Goal: Task Accomplishment & Management: Manage account settings

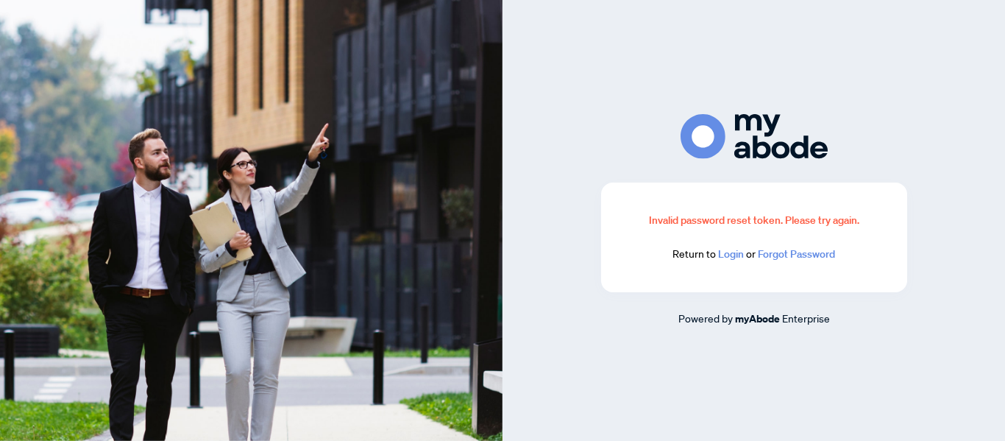
click at [725, 254] on link "Login" at bounding box center [731, 253] width 26 height 13
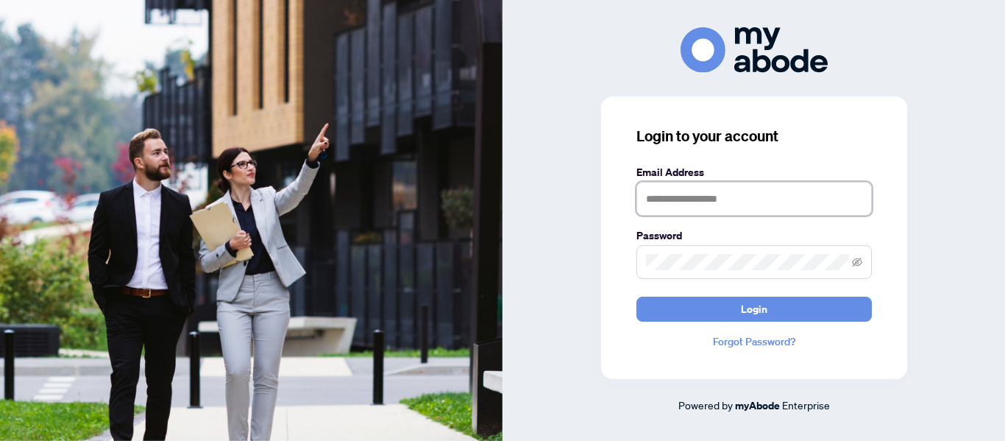
type input "**********"
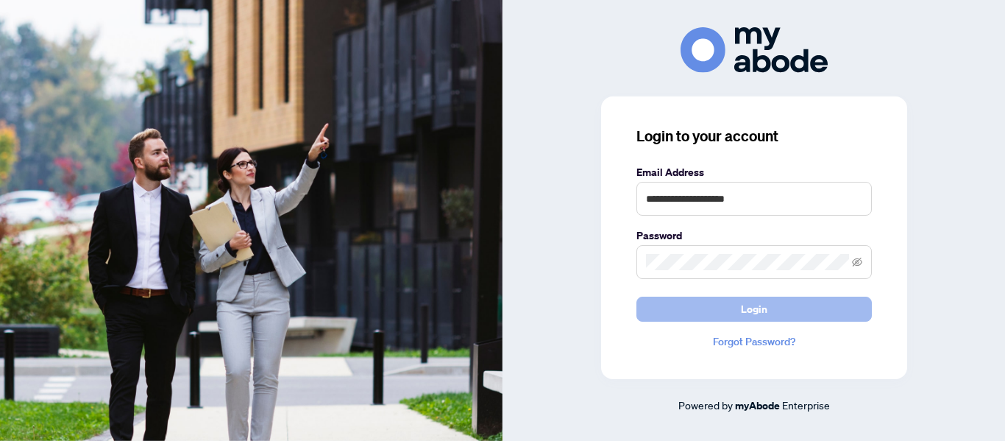
click at [724, 310] on button "Login" at bounding box center [753, 308] width 235 height 25
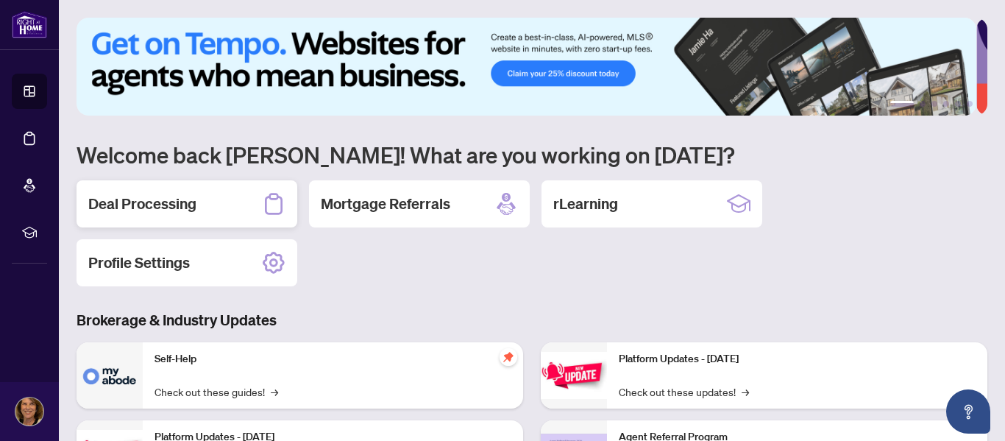
click at [171, 199] on h2 "Deal Processing" at bounding box center [142, 203] width 108 height 21
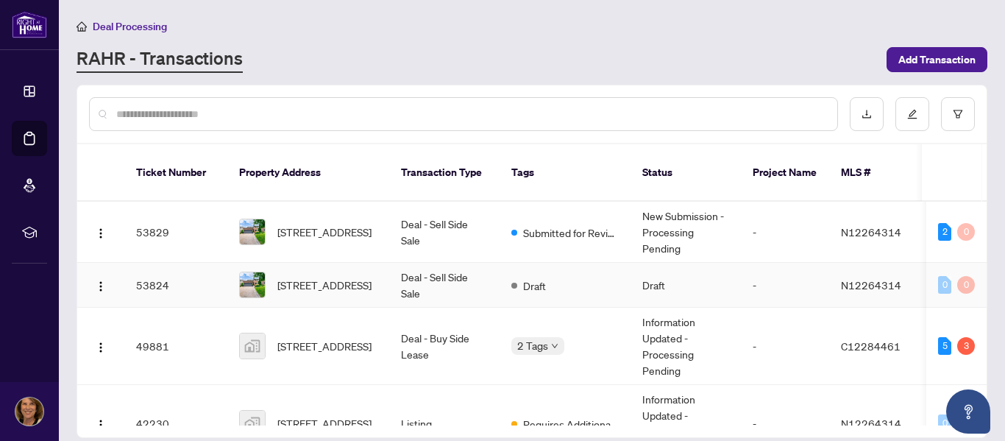
scroll to position [41, 0]
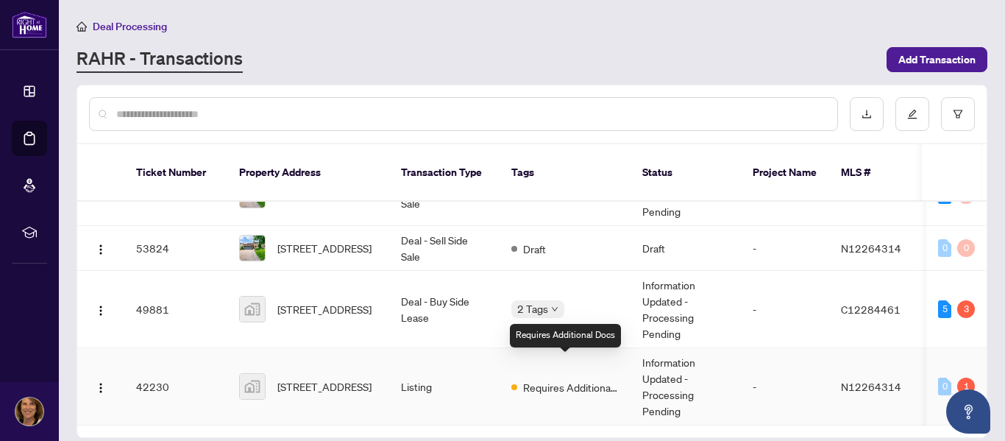
click at [588, 379] on span "Requires Additional Docs" at bounding box center [571, 387] width 96 height 16
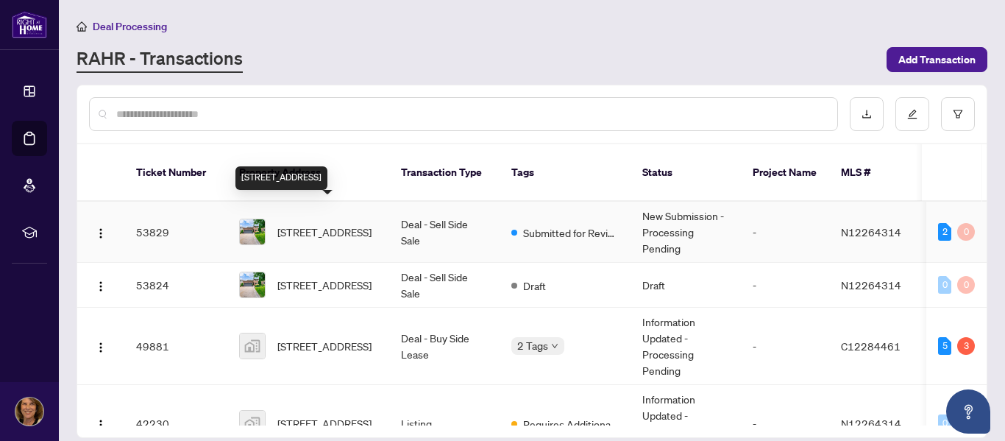
click at [343, 224] on span "25 Feltham Rd, Markham, Ontario L3P 6T3, Canada" at bounding box center [324, 232] width 94 height 16
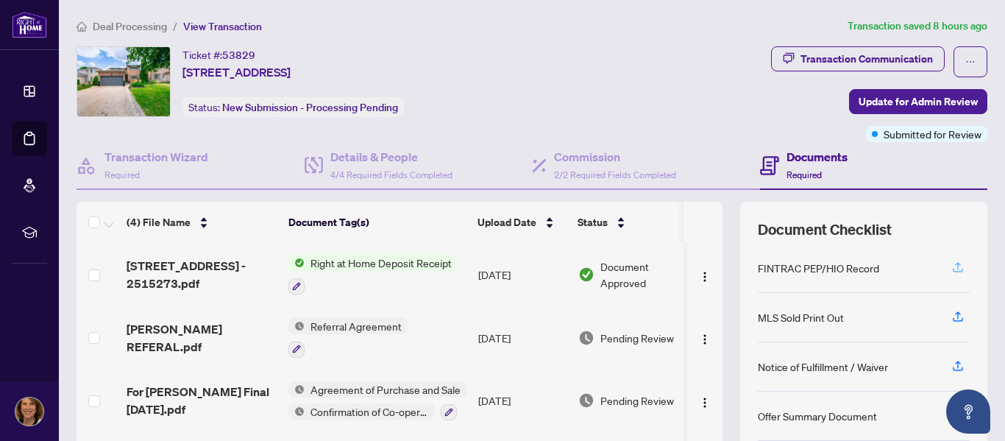
click at [951, 269] on icon "button" at bounding box center [957, 266] width 13 height 13
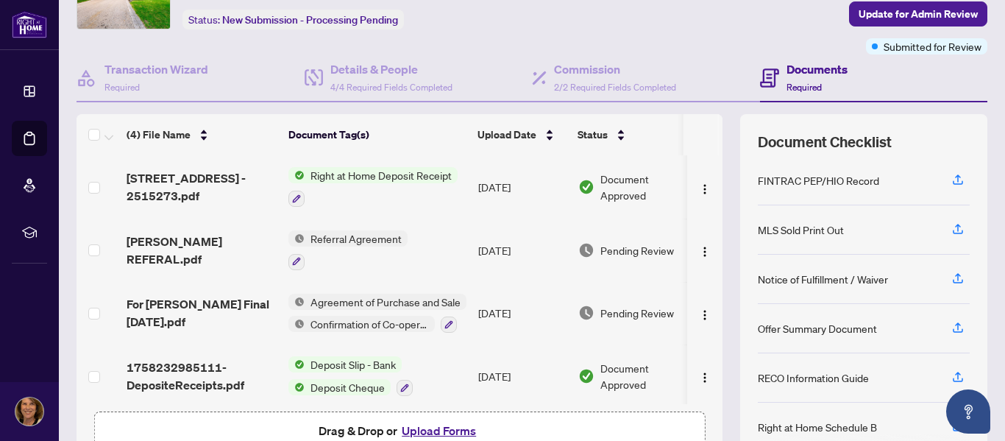
scroll to position [98, 0]
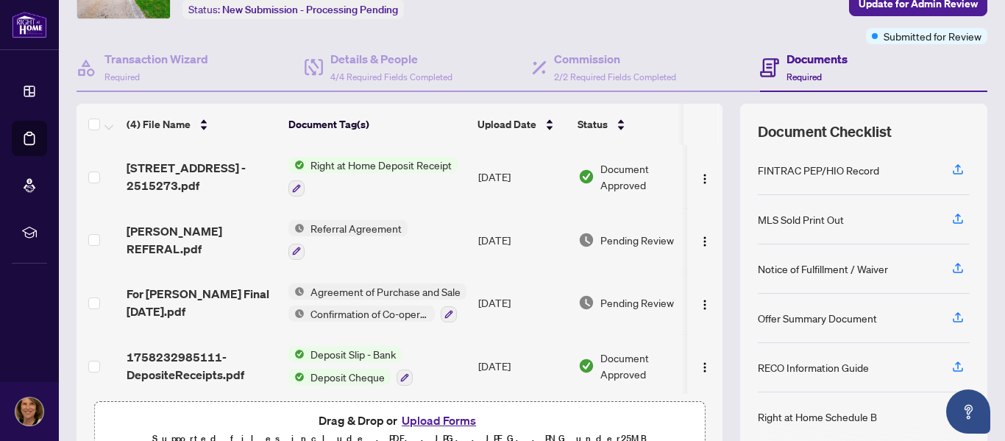
click at [809, 59] on h4 "Documents" at bounding box center [816, 59] width 61 height 18
click at [806, 74] on span "Required" at bounding box center [803, 76] width 35 height 11
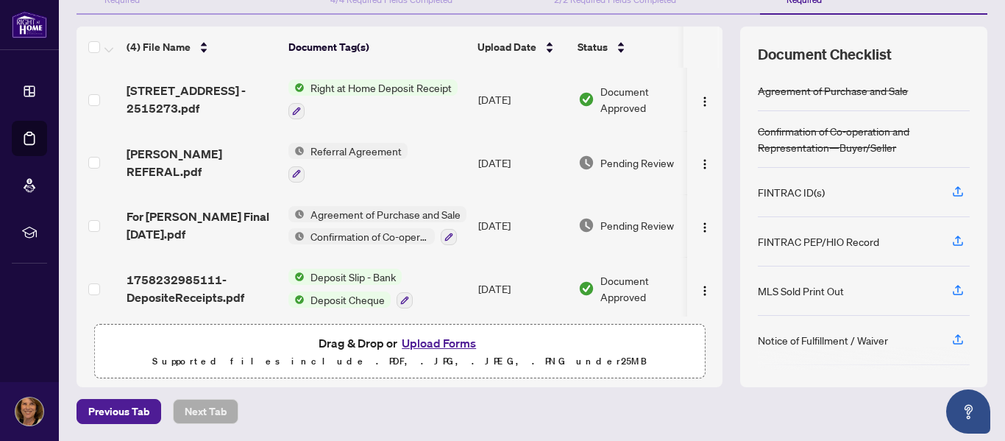
scroll to position [0, 0]
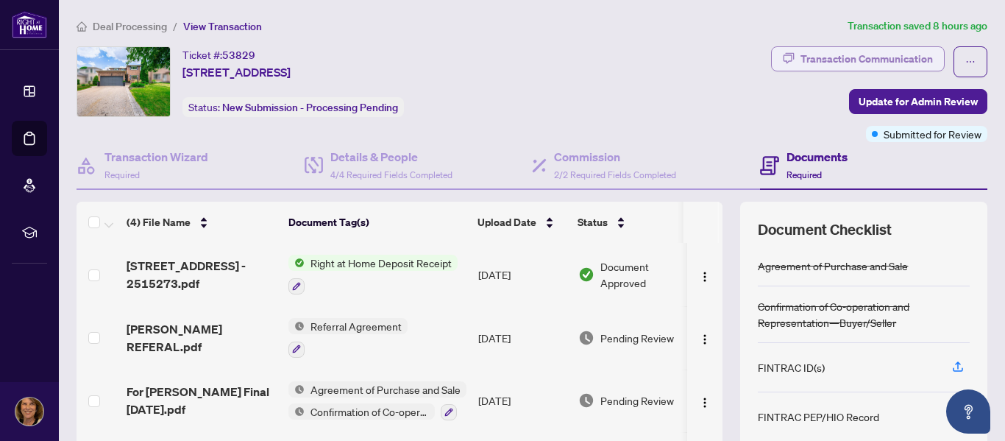
click at [883, 60] on div "Transaction Communication" at bounding box center [866, 59] width 132 height 24
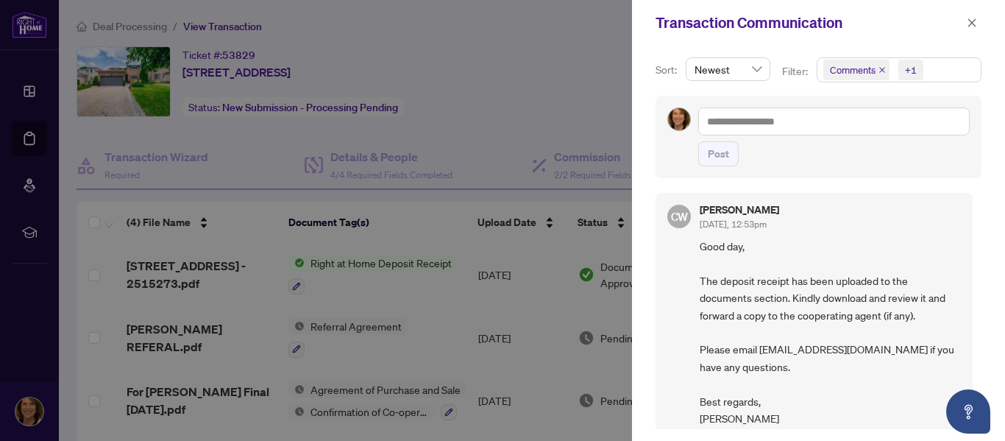
scroll to position [388, 0]
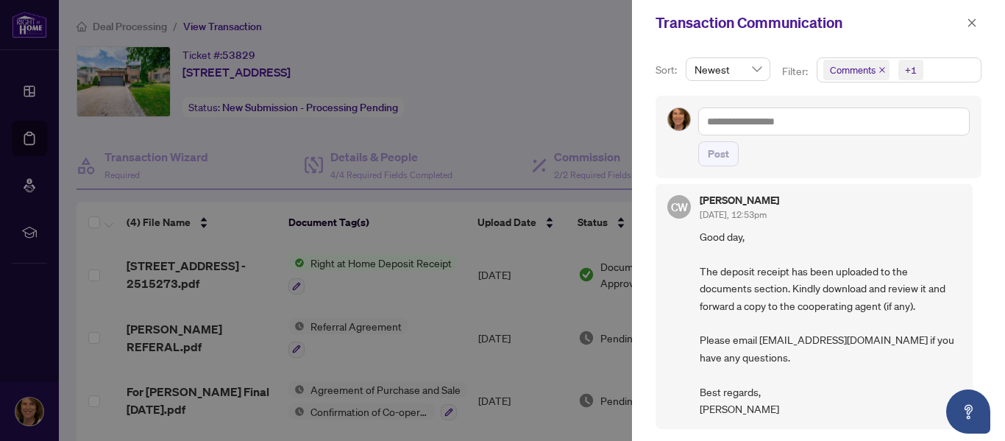
click at [989, 289] on div "Sort: Newest Filter: Comments +1 Post CW Cheryl Wu Sep/23/2025, 12:53pm **Compa…" at bounding box center [818, 243] width 373 height 395
click at [352, 263] on div at bounding box center [502, 220] width 1005 height 441
click at [968, 24] on icon "close" at bounding box center [972, 23] width 10 height 10
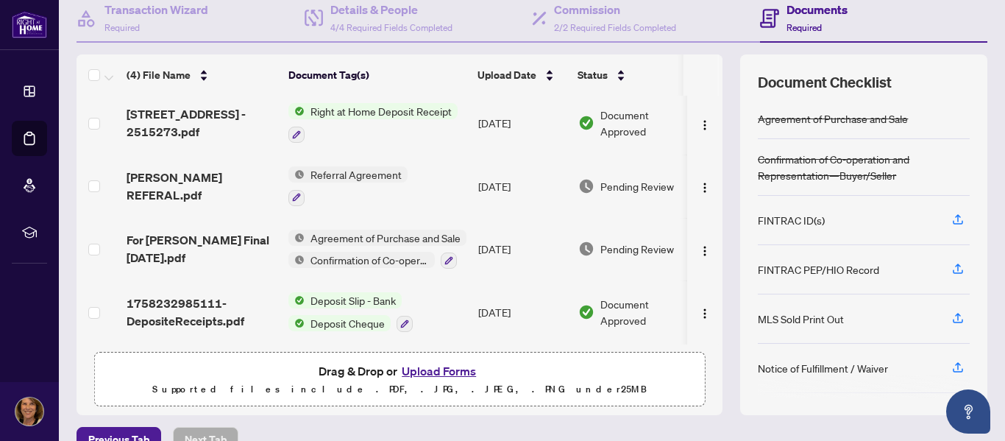
scroll to position [0, 0]
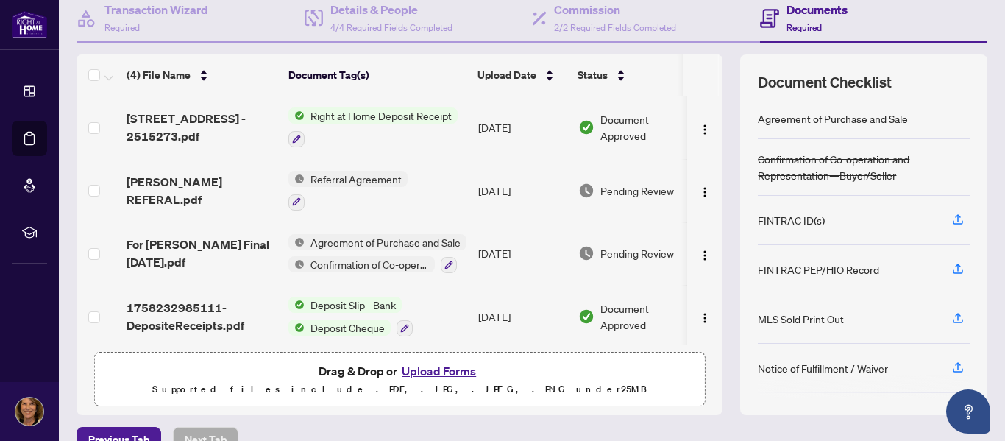
click at [362, 116] on span "Right at Home Deposit Receipt" at bounding box center [381, 115] width 153 height 16
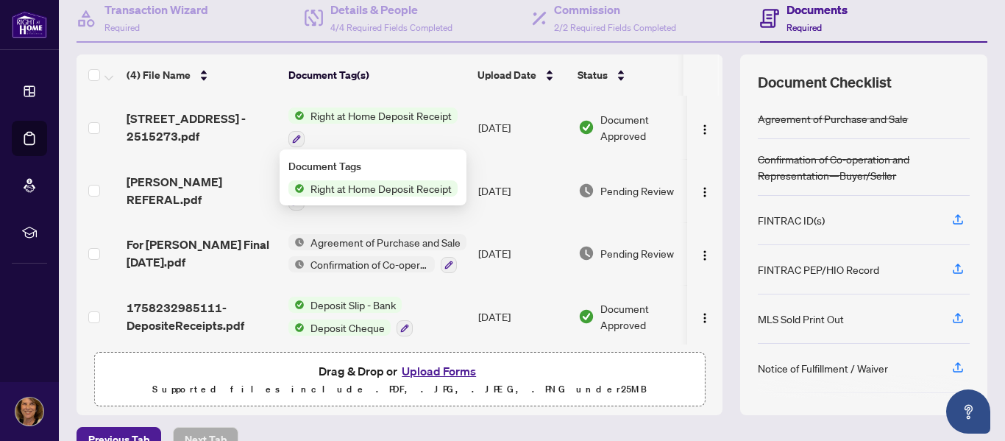
click at [362, 190] on span "Right at Home Deposit Receipt" at bounding box center [381, 188] width 153 height 16
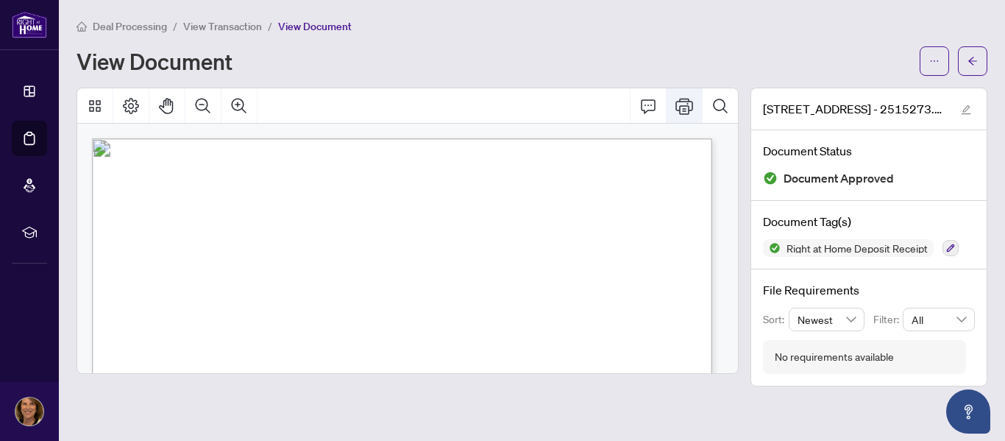
click at [681, 104] on icon "Print" at bounding box center [684, 106] width 18 height 16
click at [932, 57] on icon "ellipsis" at bounding box center [934, 61] width 10 height 10
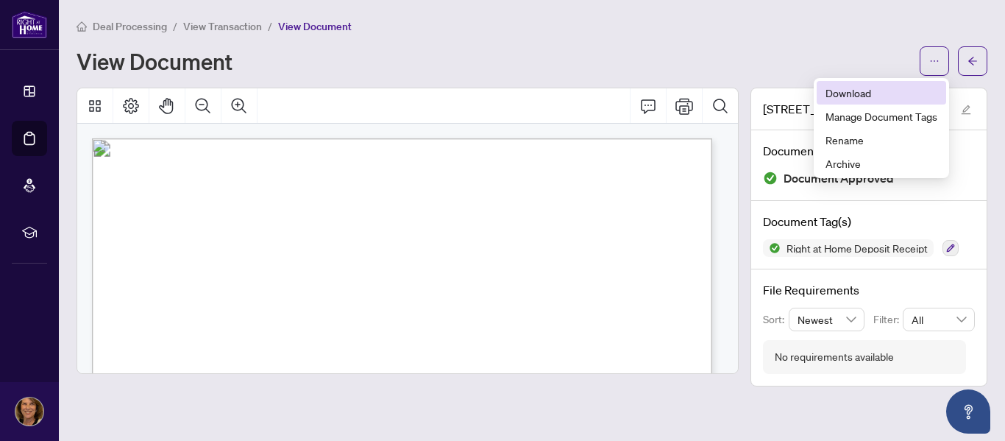
click at [844, 93] on span "Download" at bounding box center [881, 93] width 112 height 16
